Goal: Navigation & Orientation: Find specific page/section

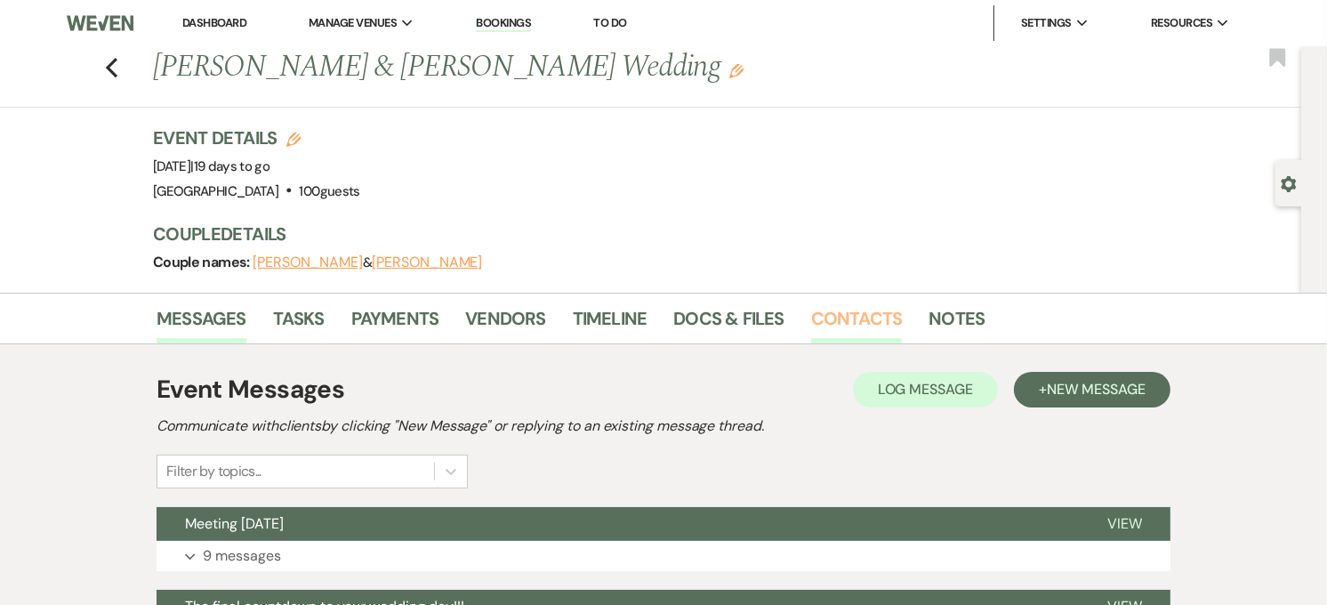
click at [857, 331] on link "Contacts" at bounding box center [857, 323] width 92 height 39
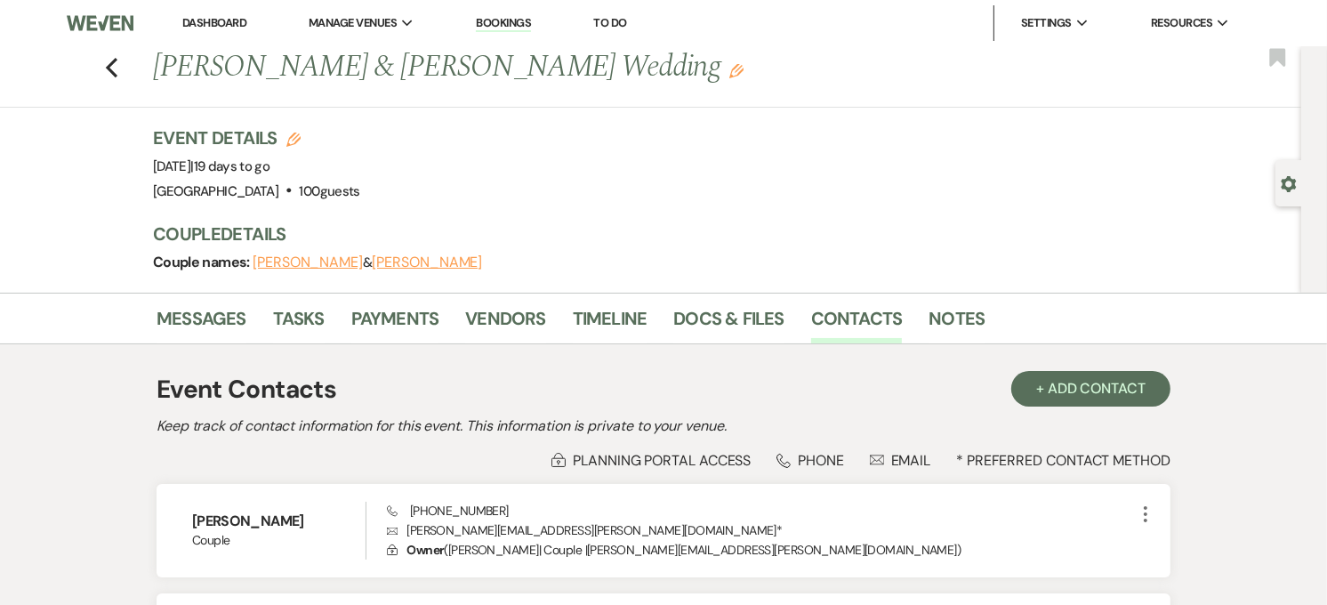
click at [205, 22] on link "Dashboard" at bounding box center [214, 22] width 64 height 15
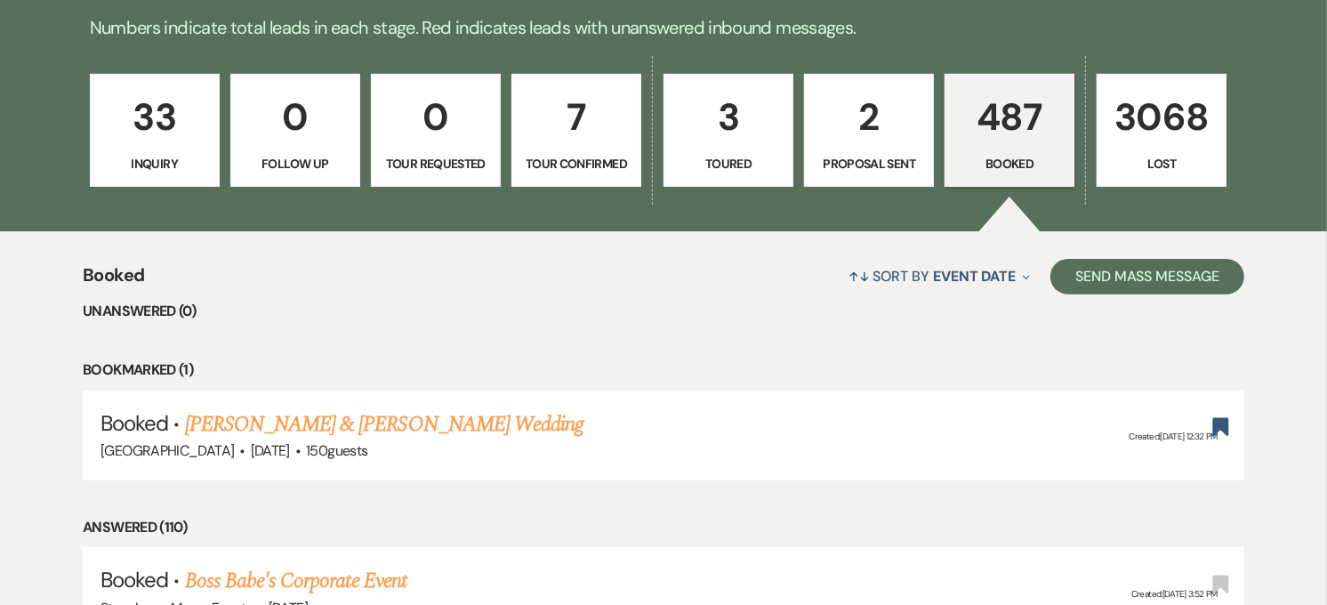
scroll to position [459, 0]
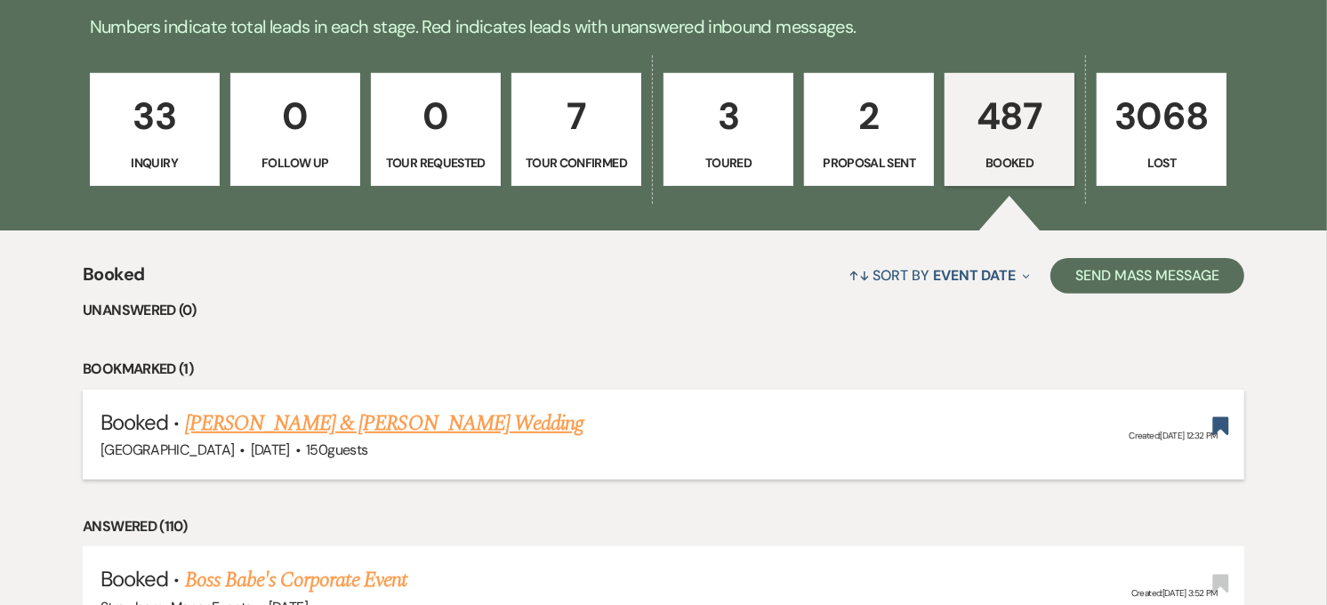
click at [329, 421] on link "[PERSON_NAME] & [PERSON_NAME] Wedding" at bounding box center [384, 423] width 398 height 32
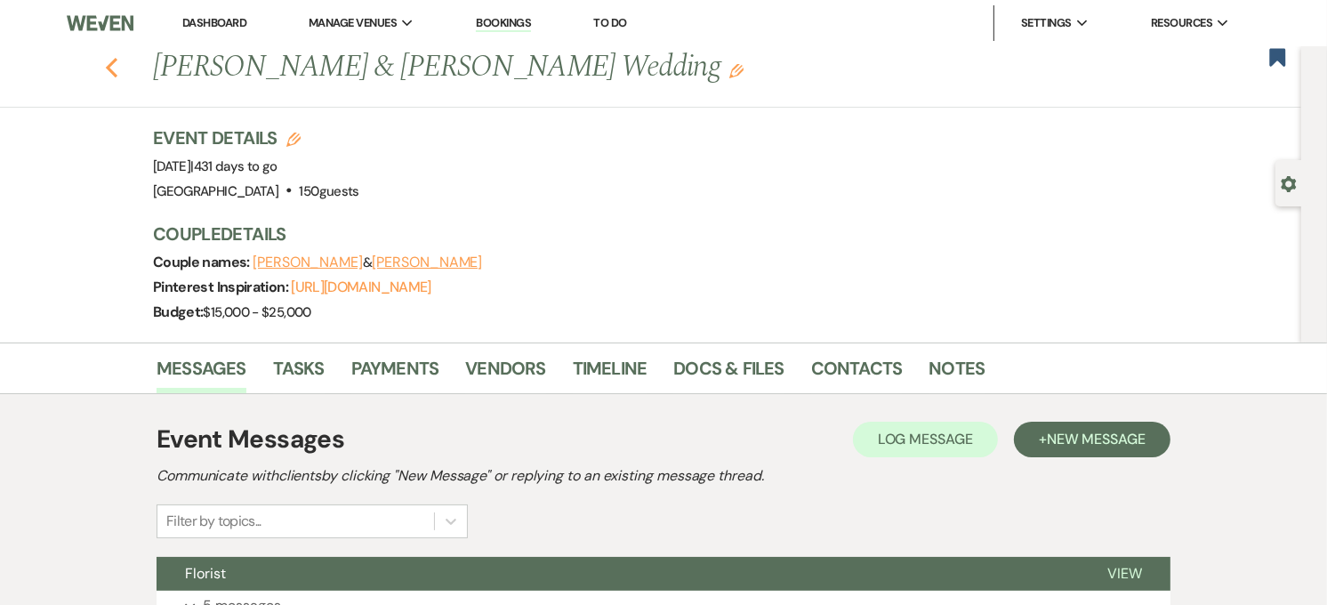
click at [113, 71] on icon "Previous" at bounding box center [111, 67] width 13 height 21
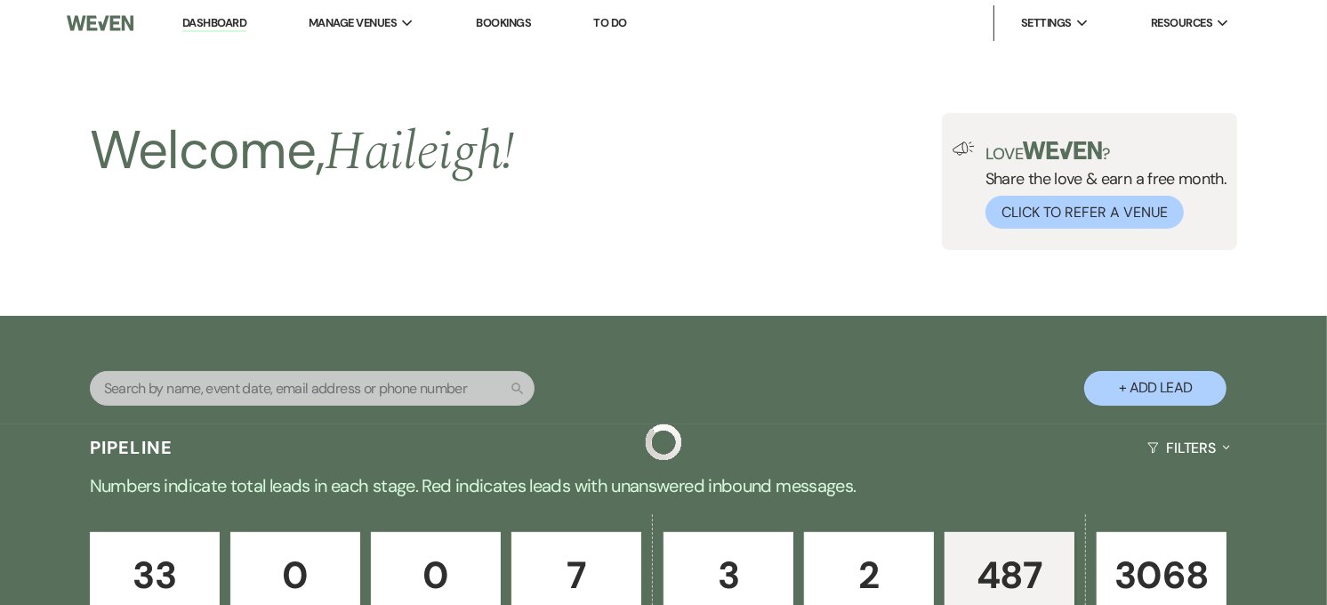
scroll to position [459, 0]
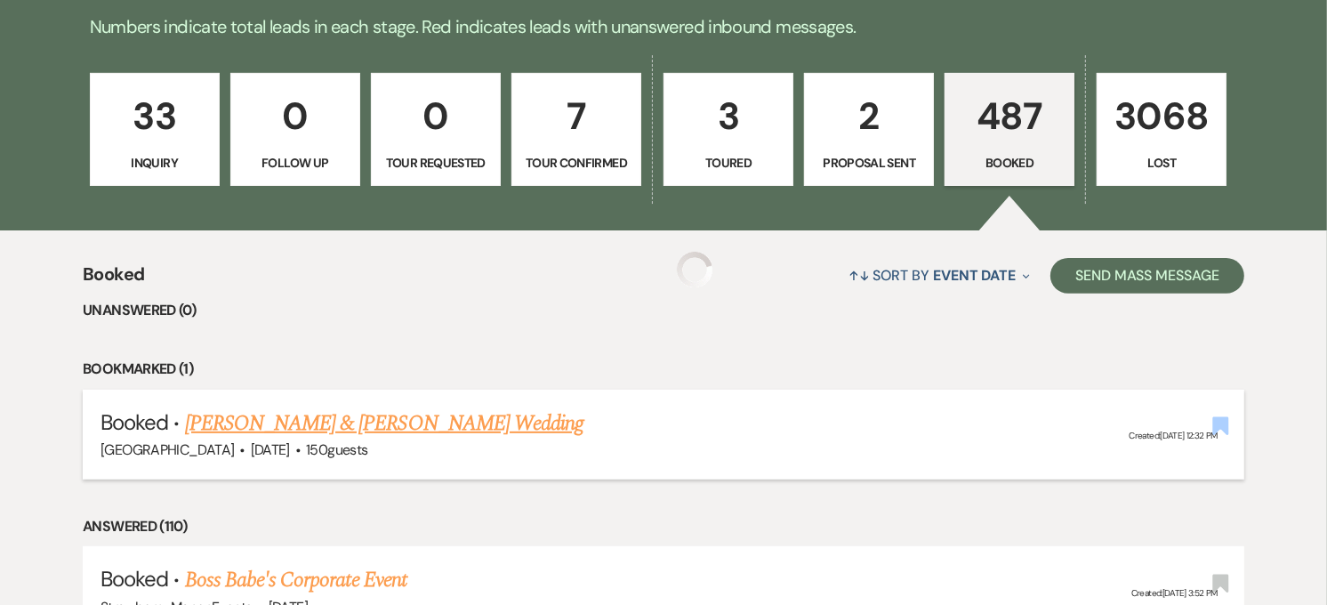
click at [1216, 423] on use "button" at bounding box center [1220, 426] width 16 height 18
